Goal: Transaction & Acquisition: Purchase product/service

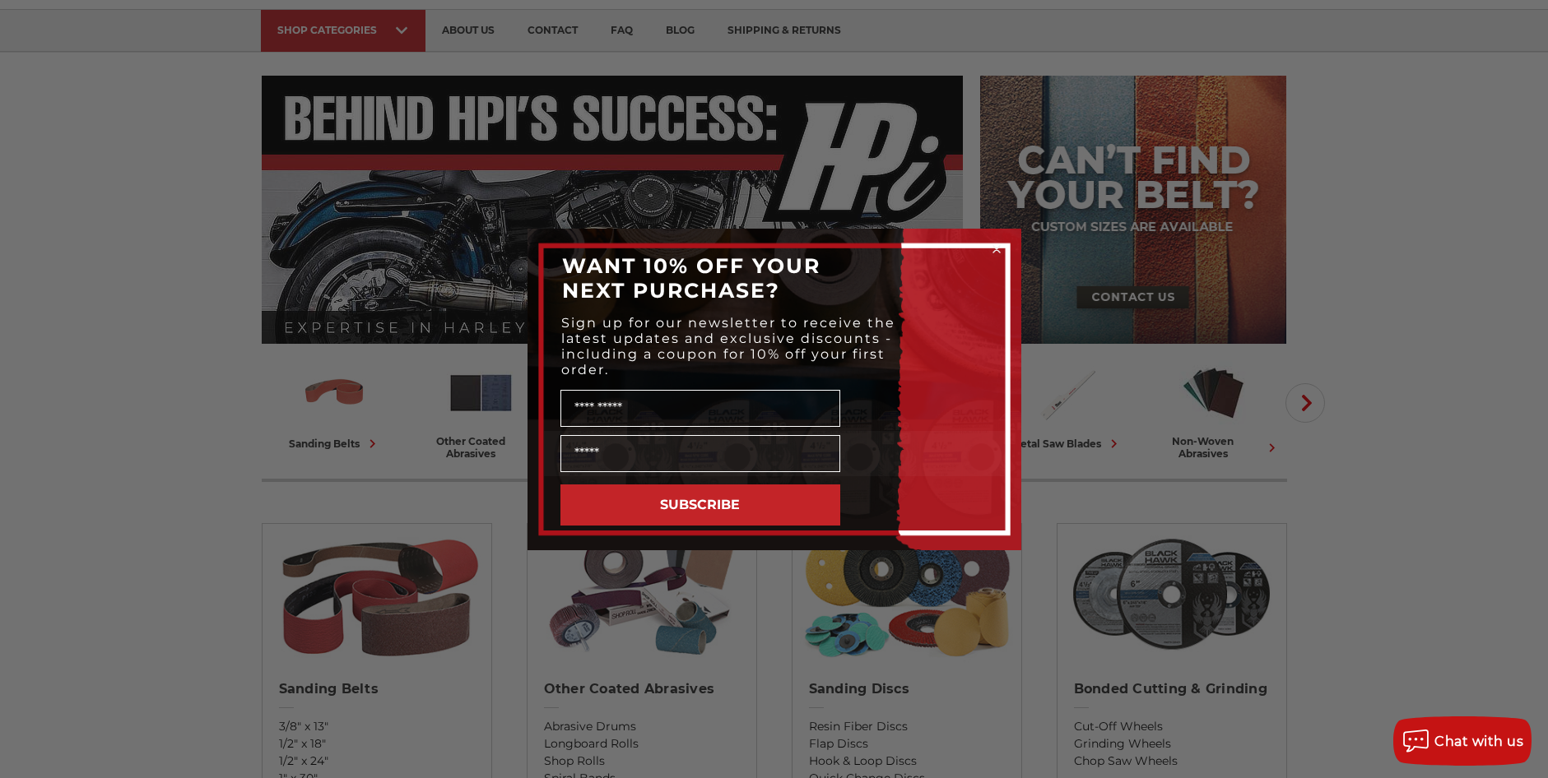
scroll to position [411, 0]
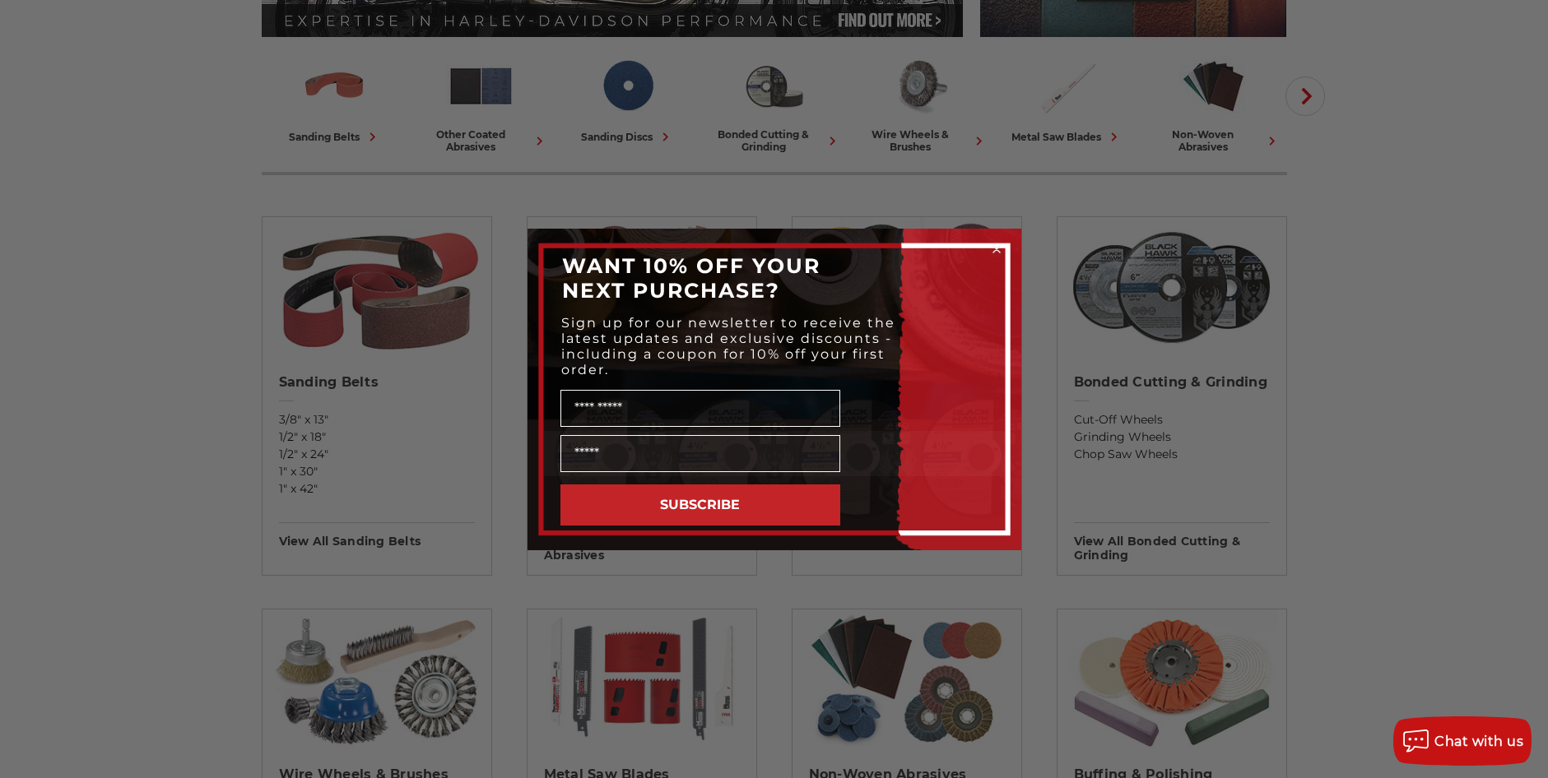
click at [998, 250] on icon "Close dialog" at bounding box center [996, 249] width 7 height 7
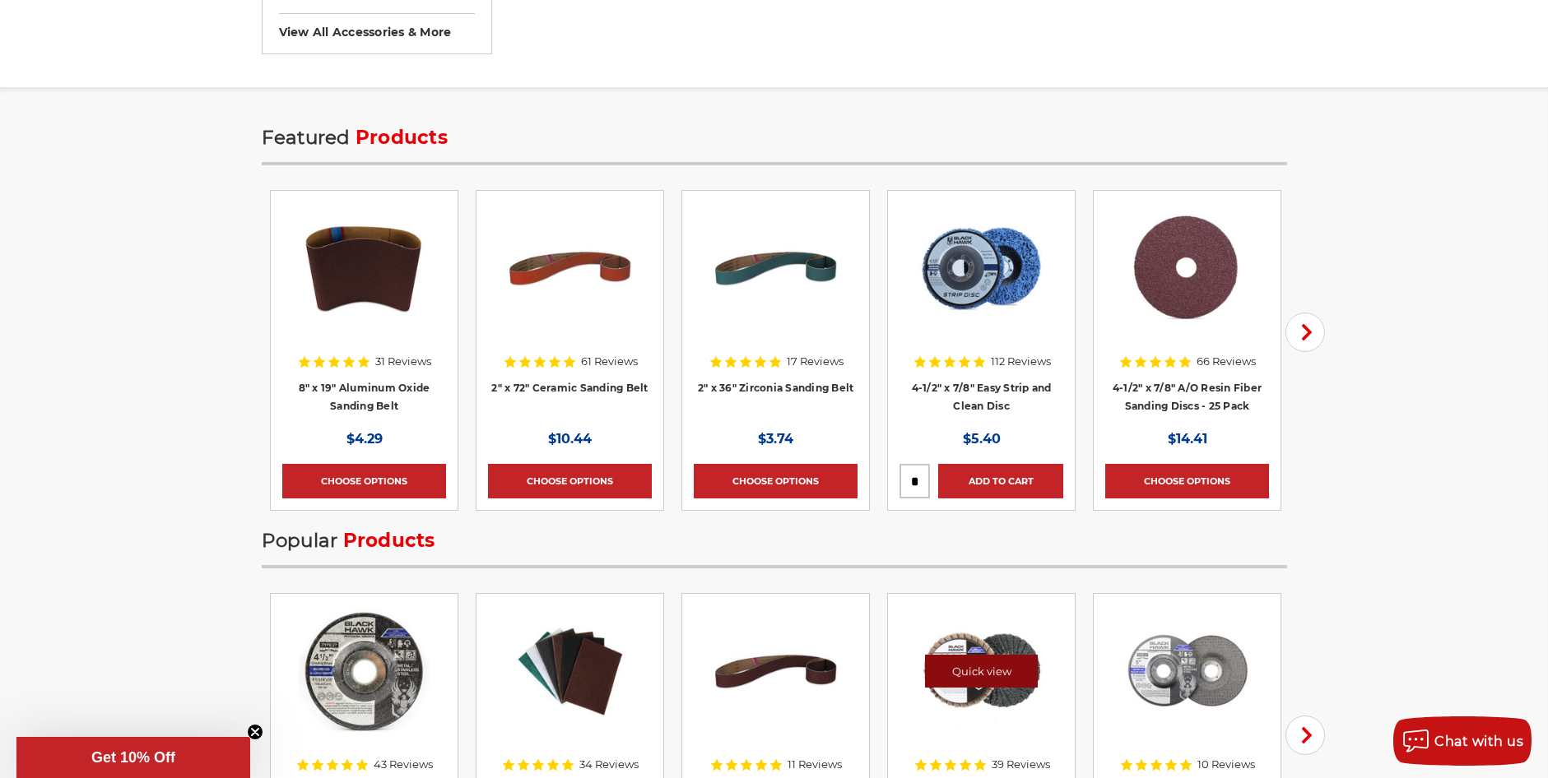
scroll to position [2057, 0]
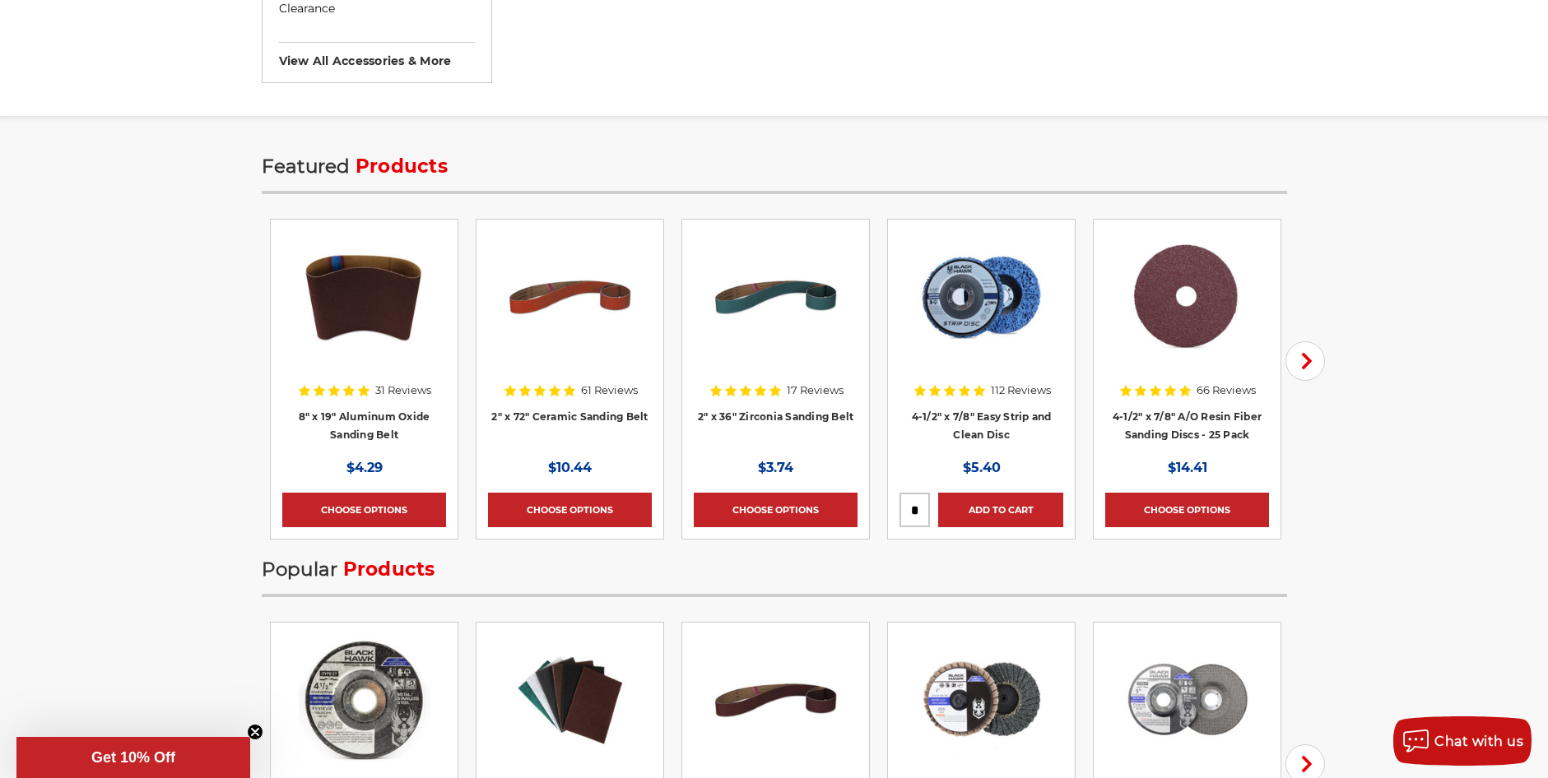
click at [964, 392] on icon at bounding box center [965, 390] width 12 height 11
click at [965, 418] on link "4-1/2" x 7/8" Easy Strip and Clean Disc" at bounding box center [982, 426] width 140 height 31
